Goal: Task Accomplishment & Management: Complete application form

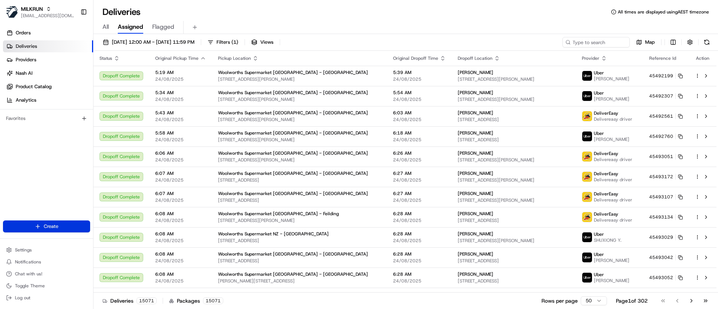
click at [53, 227] on html "MILKRUN [EMAIL_ADDRESS][DOMAIN_NAME] Toggle Sidebar Orders Deliveries Providers…" at bounding box center [359, 154] width 718 height 309
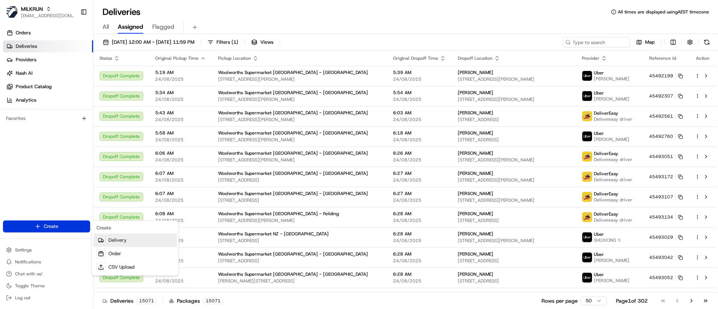
click at [117, 242] on link "Delivery" at bounding box center [135, 240] width 83 height 13
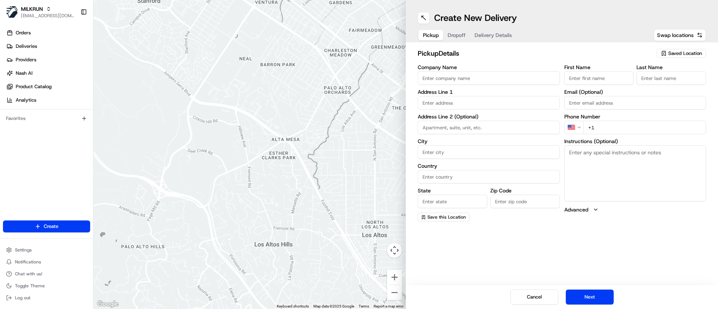
click at [687, 55] on span "Saved Location" at bounding box center [685, 53] width 34 height 7
type input "rode road"
click at [658, 83] on span "[GEOGRAPHIC_DATA] (8369)" at bounding box center [669, 81] width 92 height 7
type input "Woolworths [GEOGRAPHIC_DATA]"
type input "[STREET_ADDRESS][PERSON_NAME]"
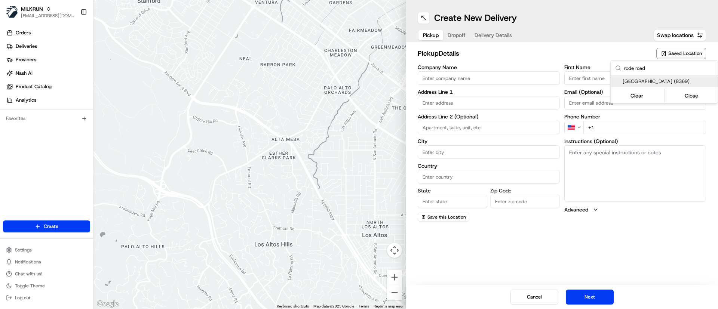
type input "[PERSON_NAME][GEOGRAPHIC_DATA]"
type input "AU"
type input "QLD"
type input "4053"
type input "[PHONE_NUMBER]"
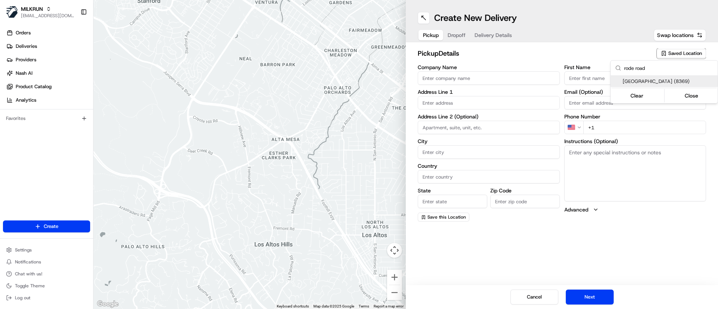
type textarea "This is a Woolworths Metro Store. Enter Car Park off [PERSON_NAME]. Notify team…"
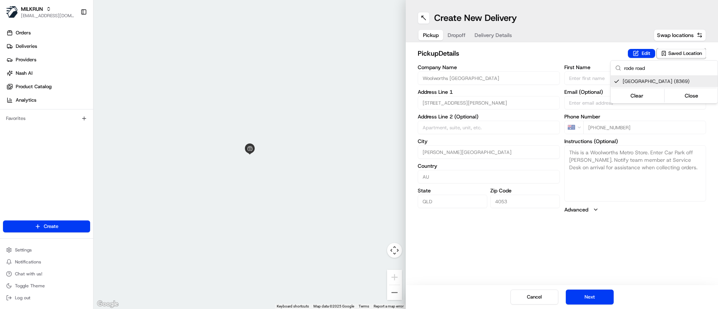
click at [460, 36] on html "MILKRUN [EMAIL_ADDRESS][DOMAIN_NAME] Toggle Sidebar Orders Deliveries Providers…" at bounding box center [359, 154] width 718 height 309
click at [453, 32] on button "Dropoff" at bounding box center [456, 35] width 27 height 10
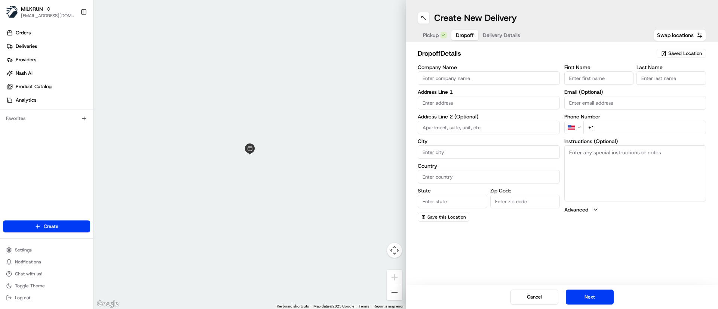
click at [588, 73] on input "First Name" at bounding box center [599, 77] width 70 height 13
type input "Kat"
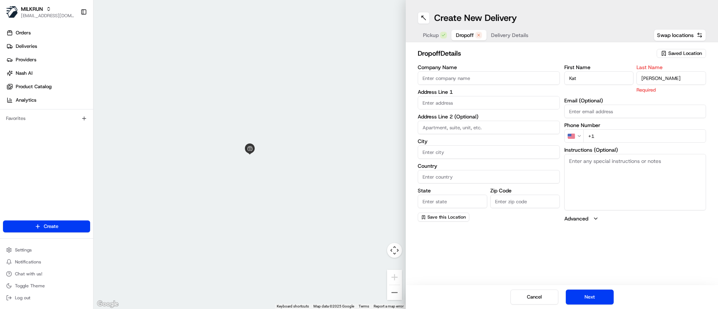
type input "[PERSON_NAME]"
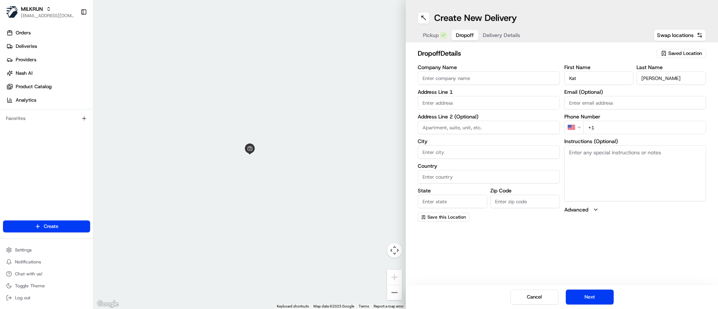
click at [451, 100] on input "text" at bounding box center [489, 102] width 142 height 13
paste input "[STREET_ADDRESS][PERSON_NAME]"
click at [493, 117] on div "[STREET_ADDRESS][PERSON_NAME]" at bounding box center [489, 118] width 138 height 11
type input "[STREET_ADDRESS][PERSON_NAME]"
type input "[GEOGRAPHIC_DATA]"
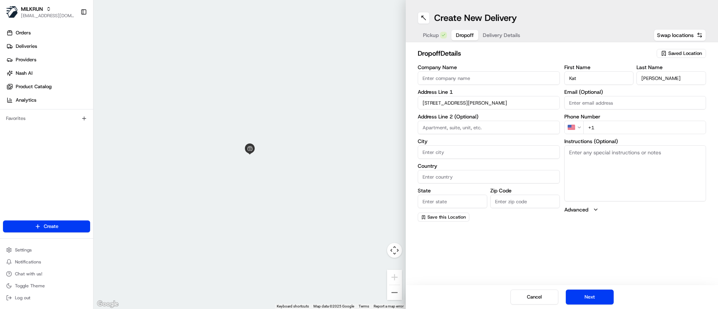
type input "[GEOGRAPHIC_DATA]"
type input "QLD"
type input "4012"
type input "[STREET_ADDRESS][PERSON_NAME]"
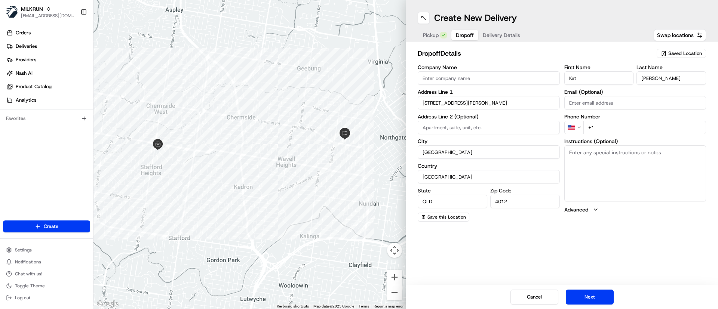
click at [596, 175] on textarea "Instructions (Optional)" at bounding box center [635, 173] width 142 height 56
paste textarea "[STREET_ADDRESS][PERSON_NAME]"
type textarea "MILKRUN order for [STREET_ADDRESS][PERSON_NAME]"
click at [610, 123] on input "+1" at bounding box center [644, 127] width 123 height 13
paste input "0401 296 411"
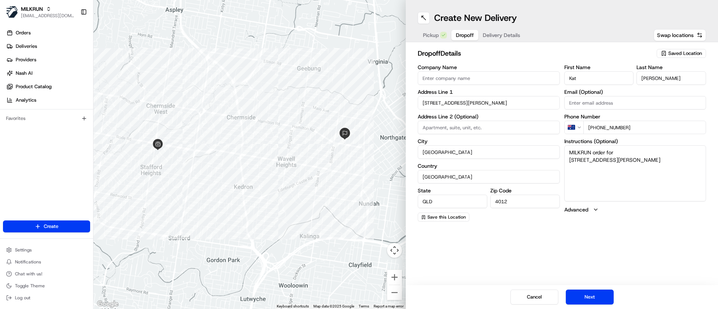
click at [600, 127] on input "[PHONE_NUMBER]" at bounding box center [644, 127] width 123 height 13
type input "[PHONE_NUMBER]"
click at [618, 168] on textarea "MILKRUN order for [STREET_ADDRESS][PERSON_NAME]" at bounding box center [635, 173] width 142 height 56
click at [604, 298] on button "Next" at bounding box center [590, 297] width 48 height 15
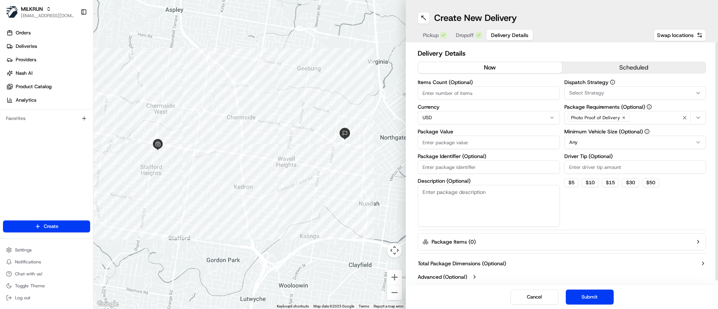
click at [481, 68] on button "now" at bounding box center [490, 67] width 144 height 11
click at [474, 90] on input "Items Count (Optional)" at bounding box center [489, 92] width 142 height 13
type input "20"
click at [471, 114] on html "MILKRUN [EMAIL_ADDRESS][DOMAIN_NAME] Toggle Sidebar Orders Deliveries Providers…" at bounding box center [359, 154] width 718 height 309
click at [442, 140] on input "Package Value" at bounding box center [489, 142] width 142 height 13
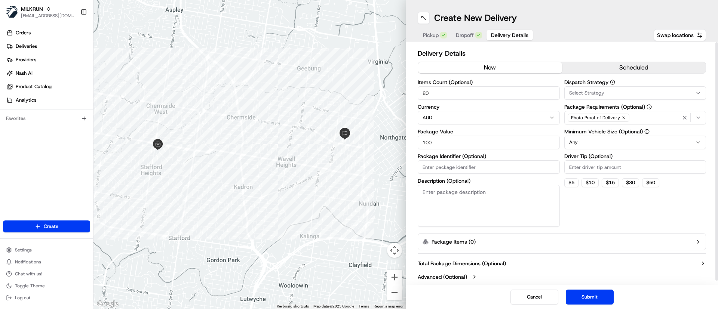
type input "100"
click at [488, 192] on textarea "Description (Optional)" at bounding box center [489, 206] width 142 height 42
click at [634, 94] on div "Select Strategy" at bounding box center [635, 93] width 138 height 7
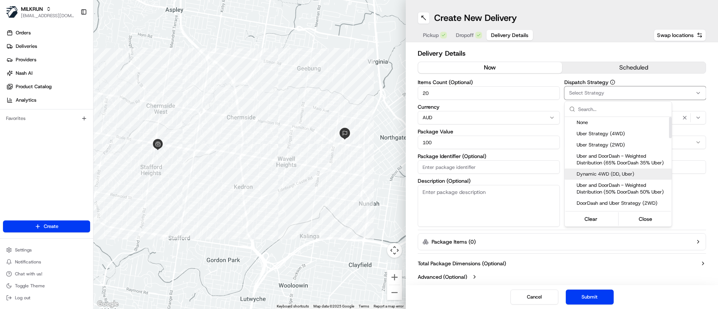
click at [636, 172] on span "Dynamic 4WD (DD, Uber)" at bounding box center [623, 174] width 92 height 7
click at [639, 261] on html "MILKRUN [EMAIL_ADDRESS][DOMAIN_NAME] Toggle Sidebar Orders Deliveries Providers…" at bounding box center [359, 154] width 718 height 309
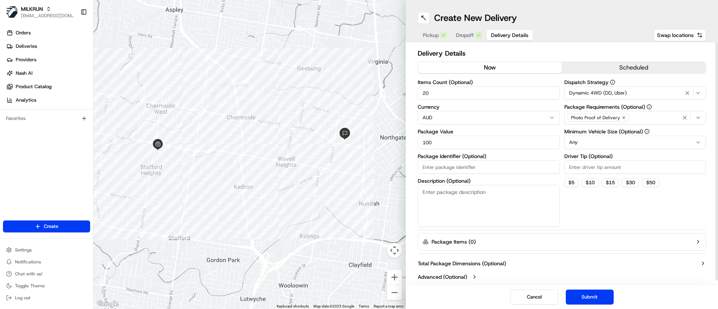
click at [637, 141] on html "MILKRUN [EMAIL_ADDRESS][DOMAIN_NAME] Toggle Sidebar Orders Deliveries Providers…" at bounding box center [359, 154] width 718 height 309
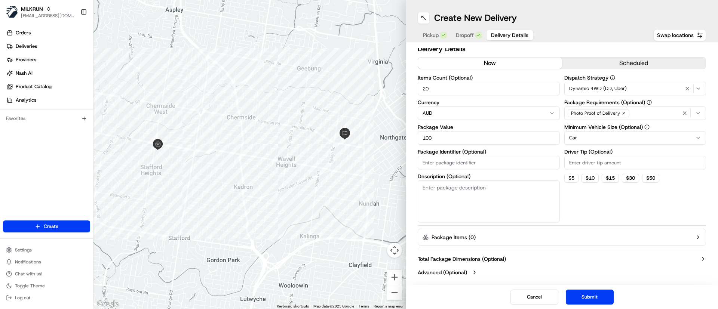
click at [597, 301] on button "Submit" at bounding box center [590, 297] width 48 height 15
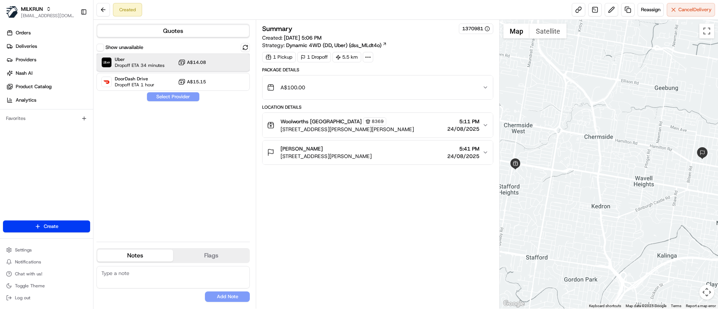
click at [138, 62] on span "Uber" at bounding box center [140, 59] width 50 height 6
click at [172, 95] on button "Assign Provider" at bounding box center [173, 96] width 53 height 9
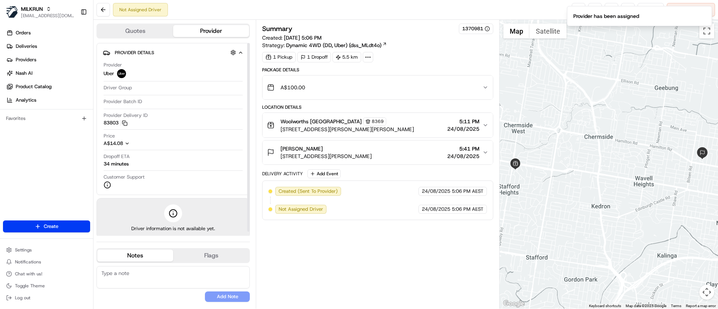
click at [298, 261] on div "Summary 1370981 Created: [DATE] 5:06 PM Strategy: Dynamic 4WD (DD, Uber) (dss_M…" at bounding box center [377, 165] width 231 height 282
click at [575, 7] on link at bounding box center [578, 9] width 13 height 13
